Goal: Find contact information: Find contact information

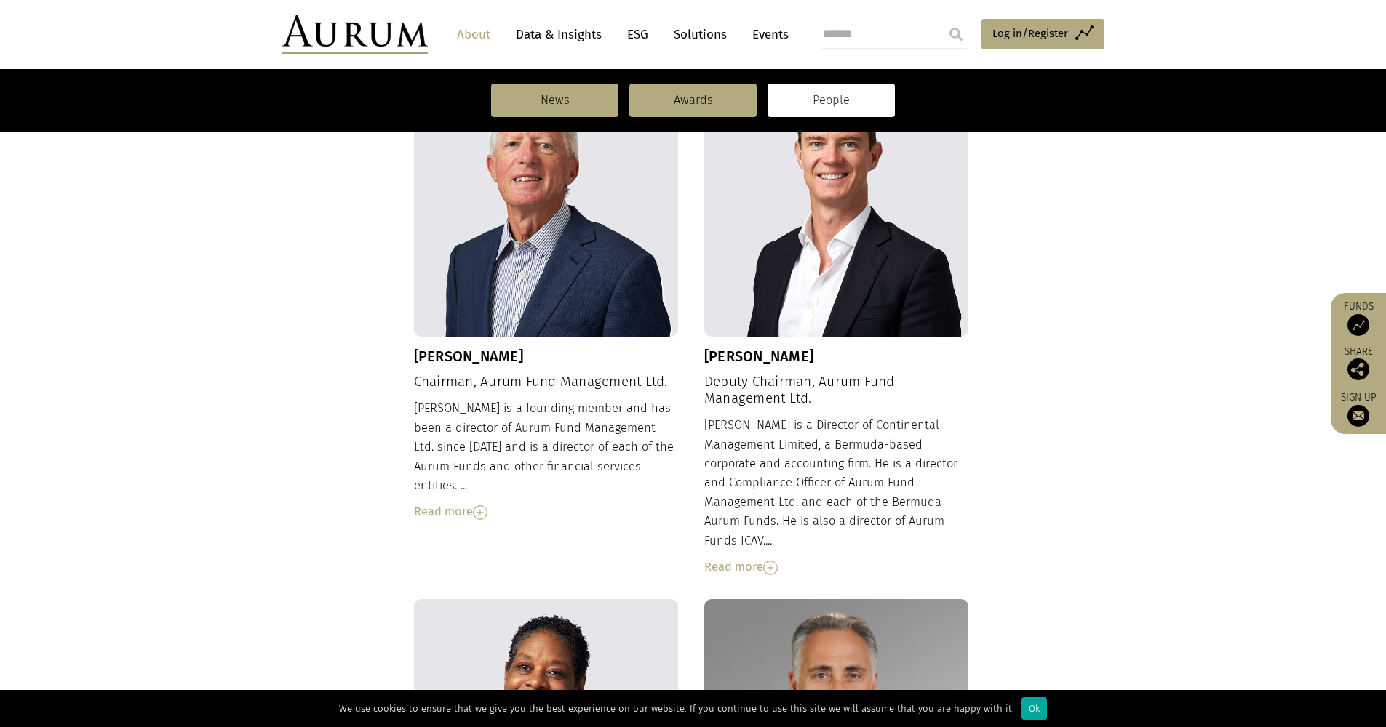
scroll to position [24, 0]
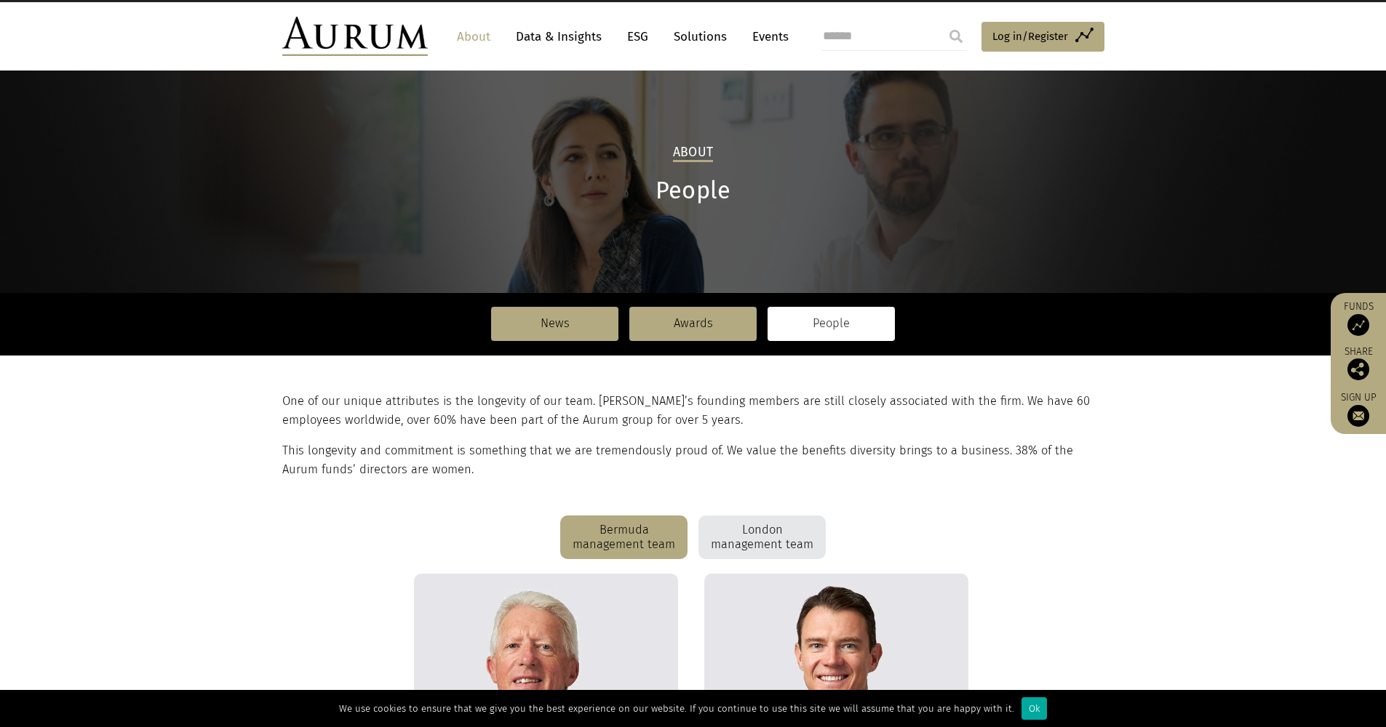
click at [698, 33] on link "Solutions" at bounding box center [700, 36] width 68 height 27
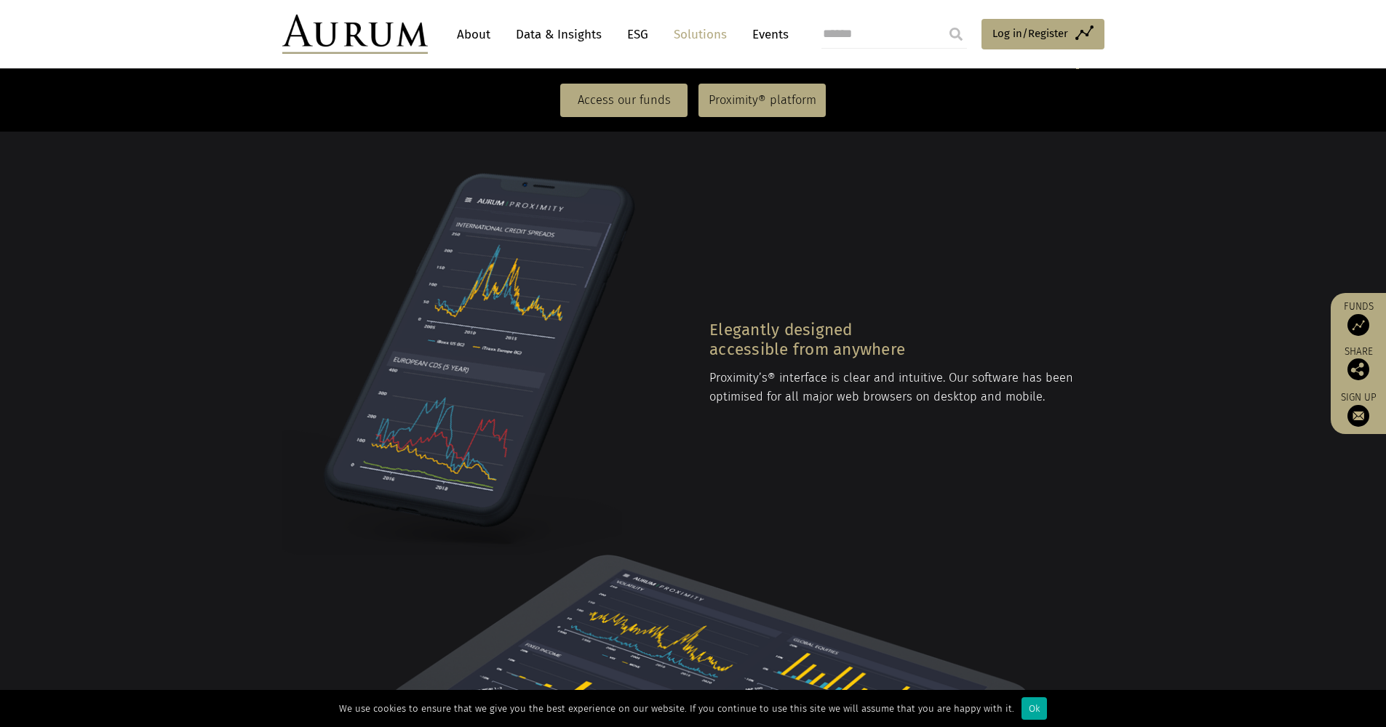
scroll to position [1712, 0]
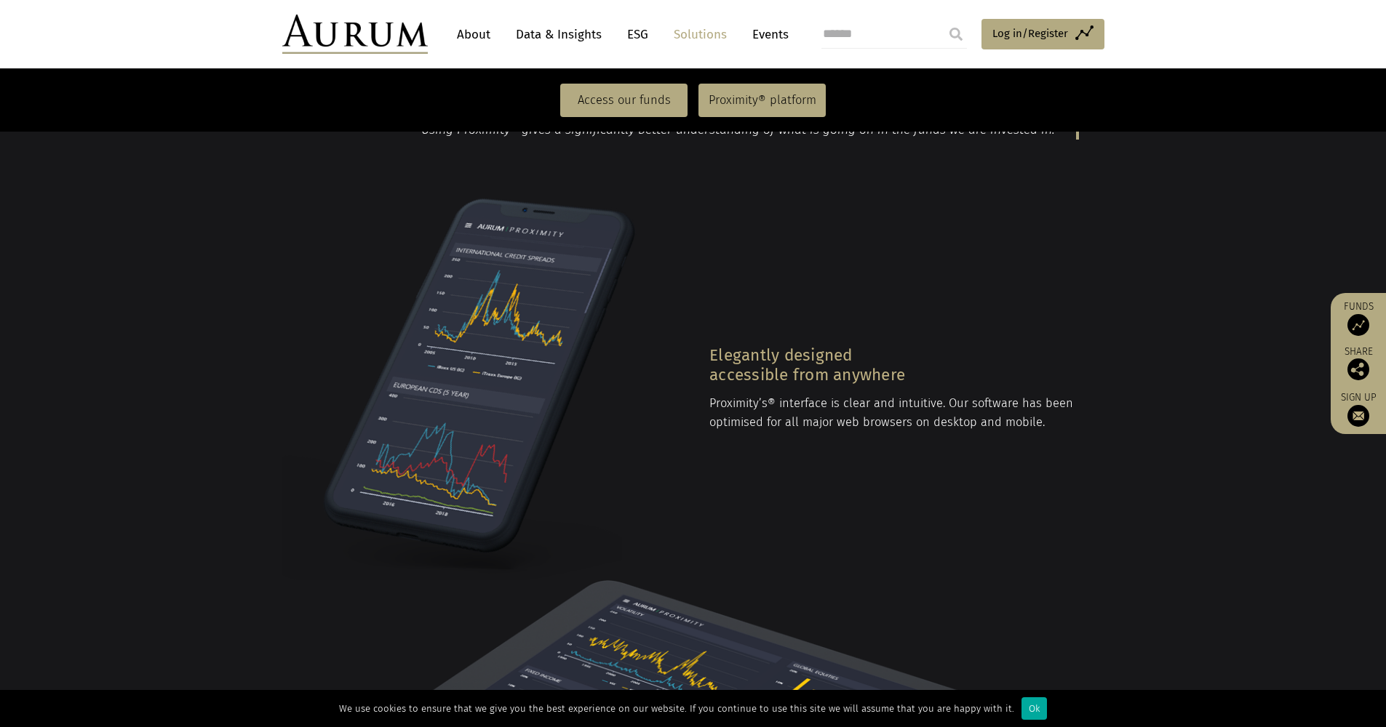
click at [473, 30] on link "About" at bounding box center [474, 34] width 48 height 27
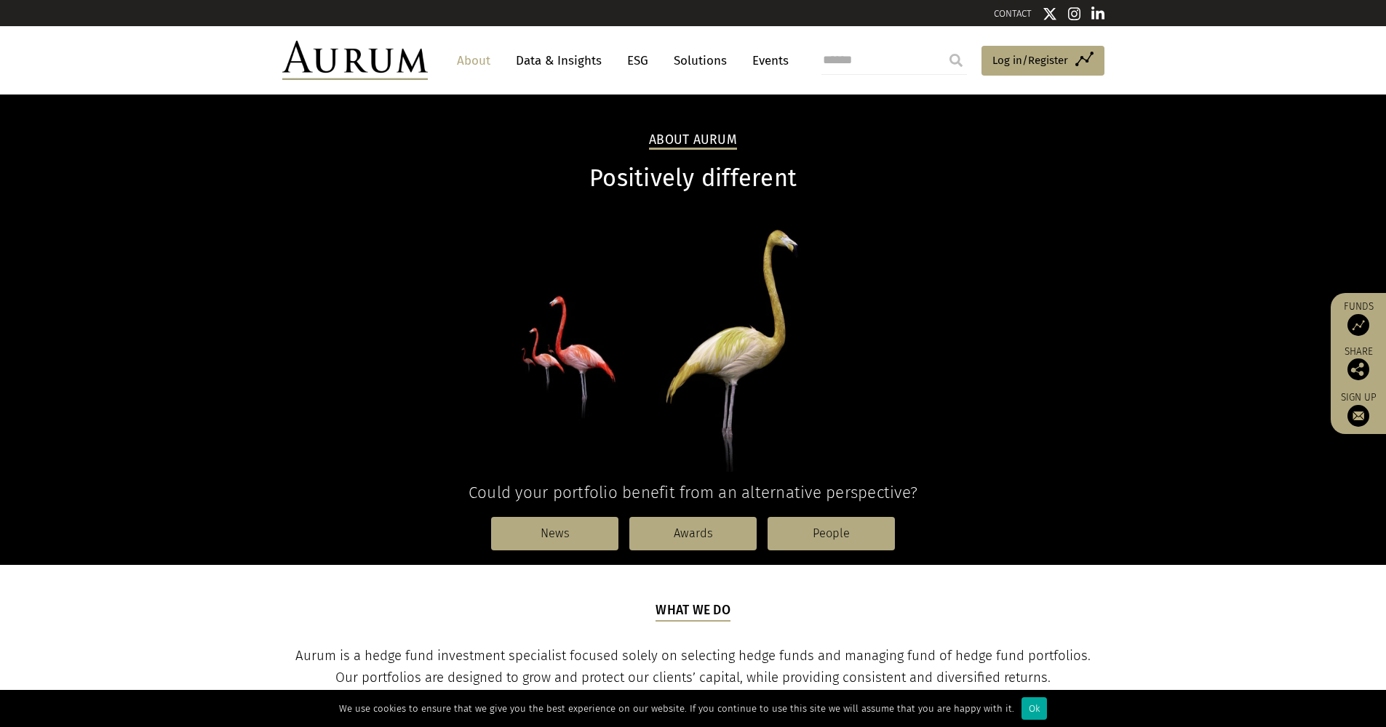
click at [387, 65] on img at bounding box center [354, 60] width 145 height 39
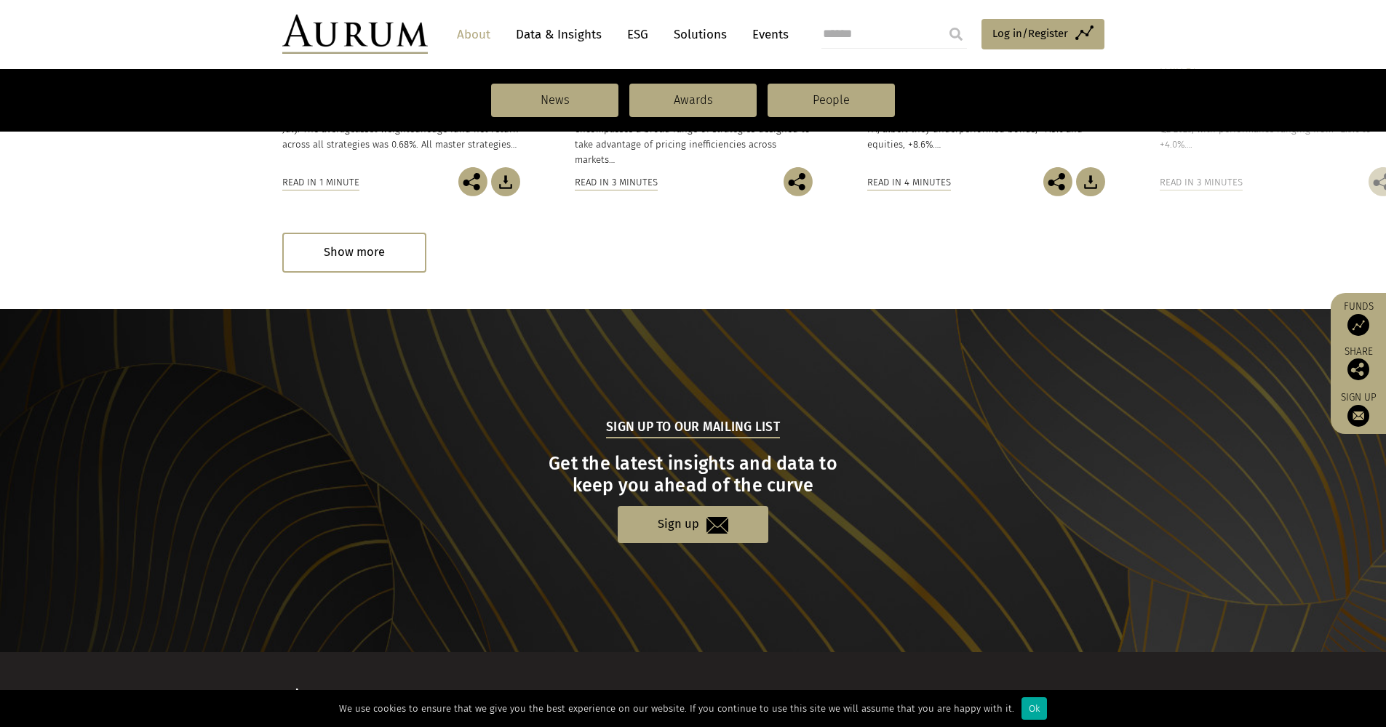
scroll to position [1434, 0]
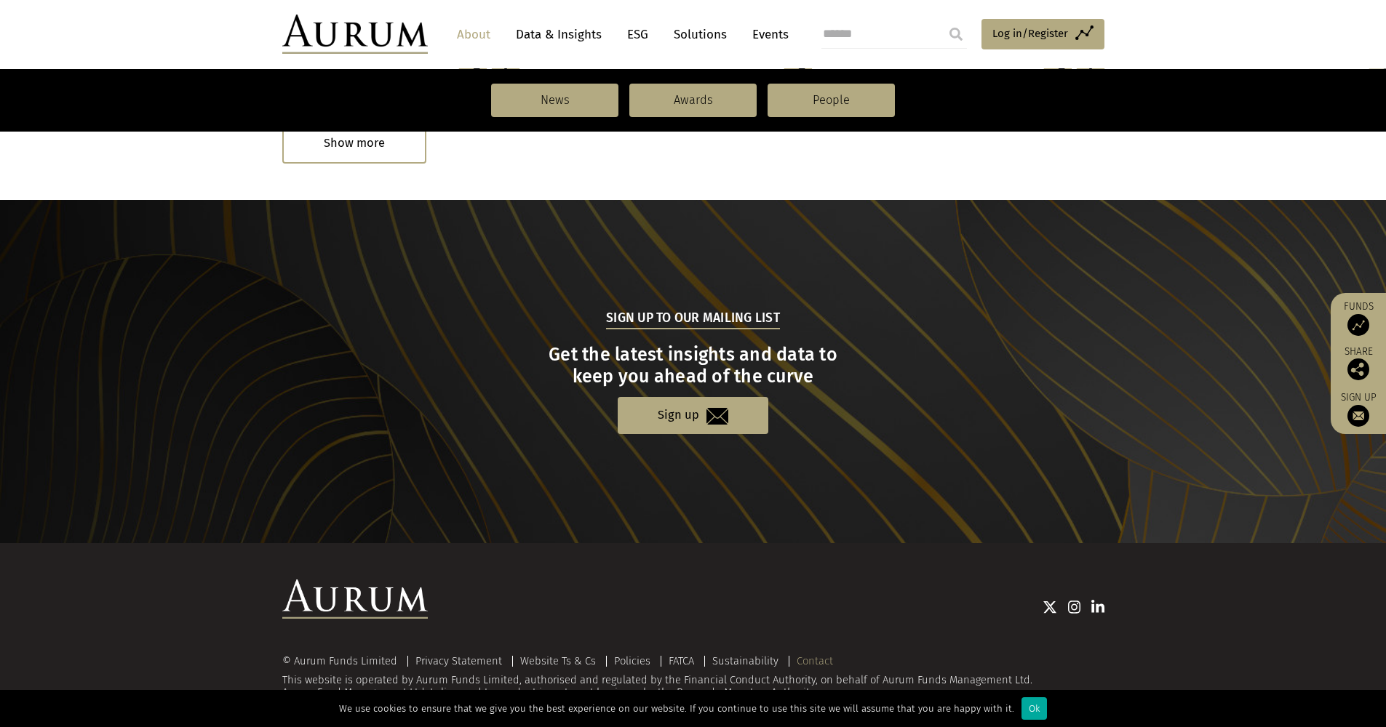
click at [806, 655] on link "Contact" at bounding box center [815, 661] width 36 height 13
